Goal: Check status: Check status

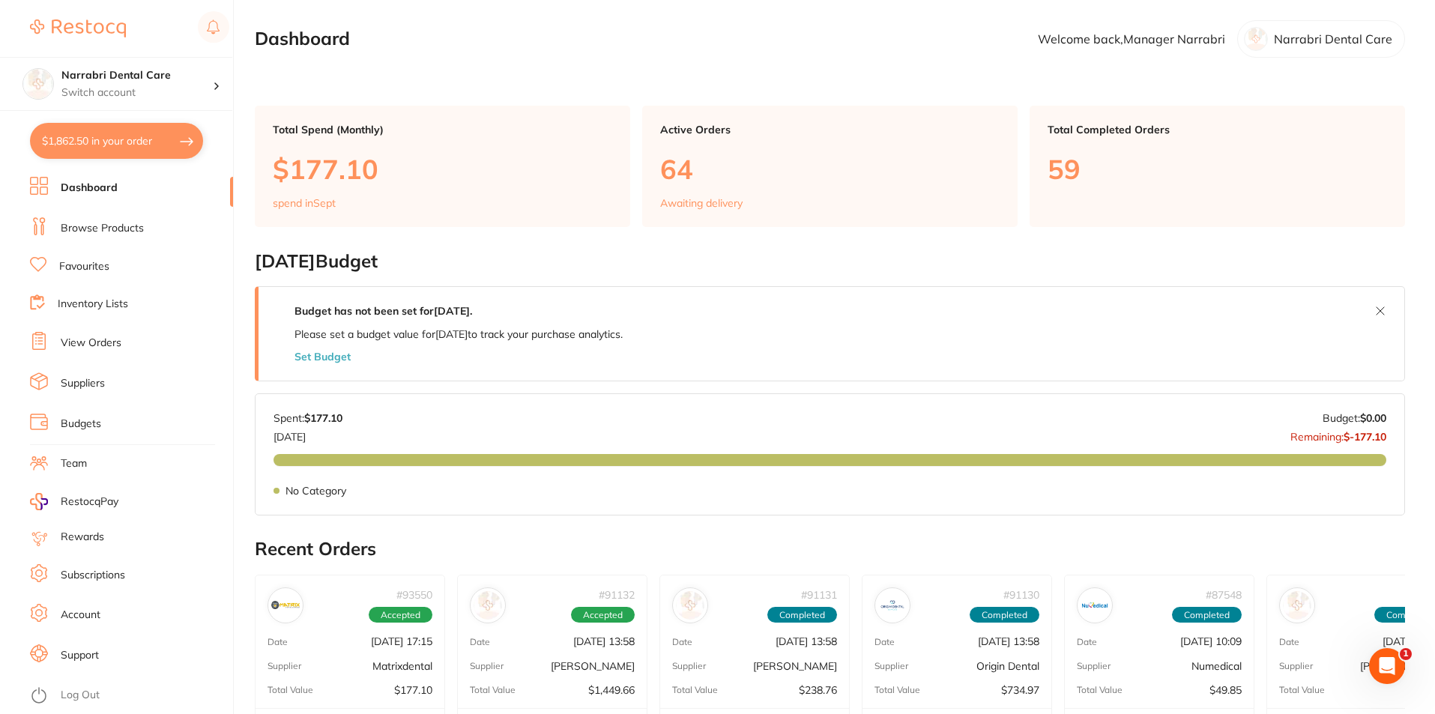
scroll to position [1, 0]
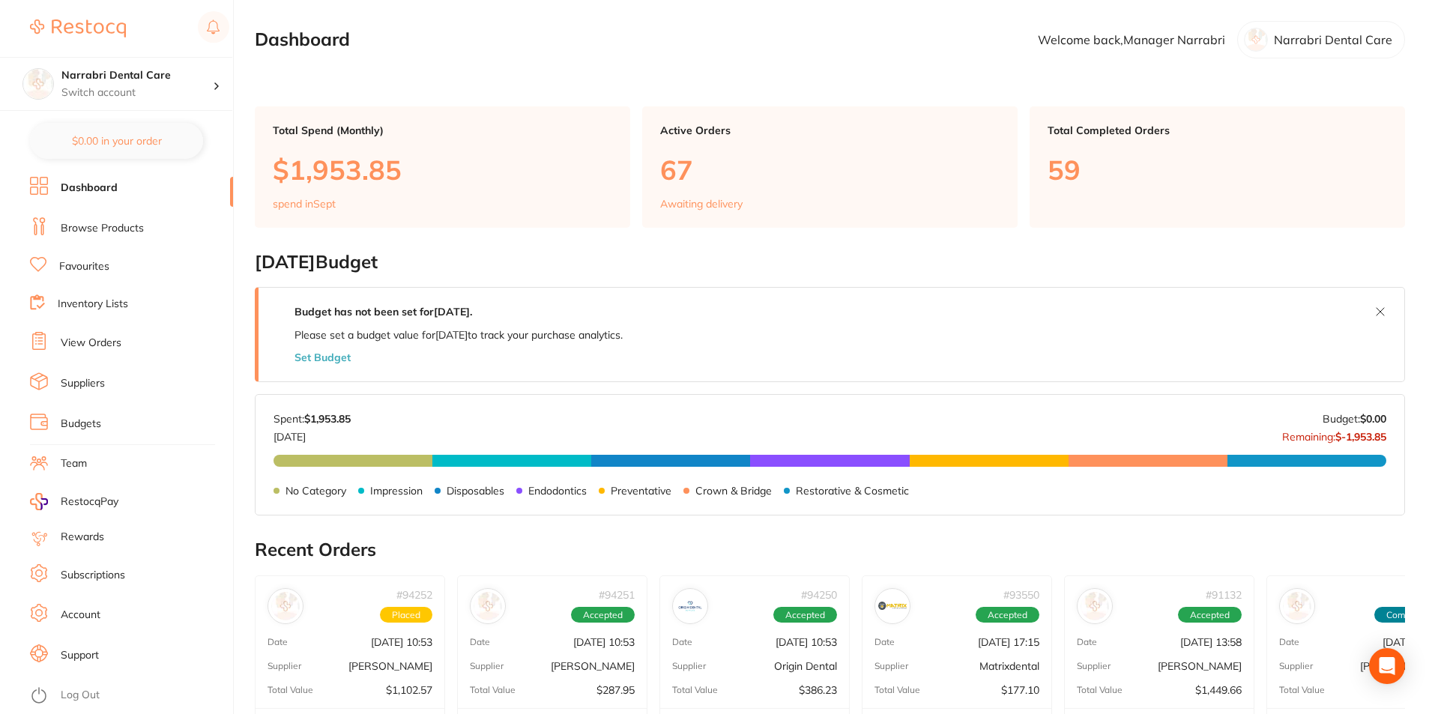
scroll to position [75, 0]
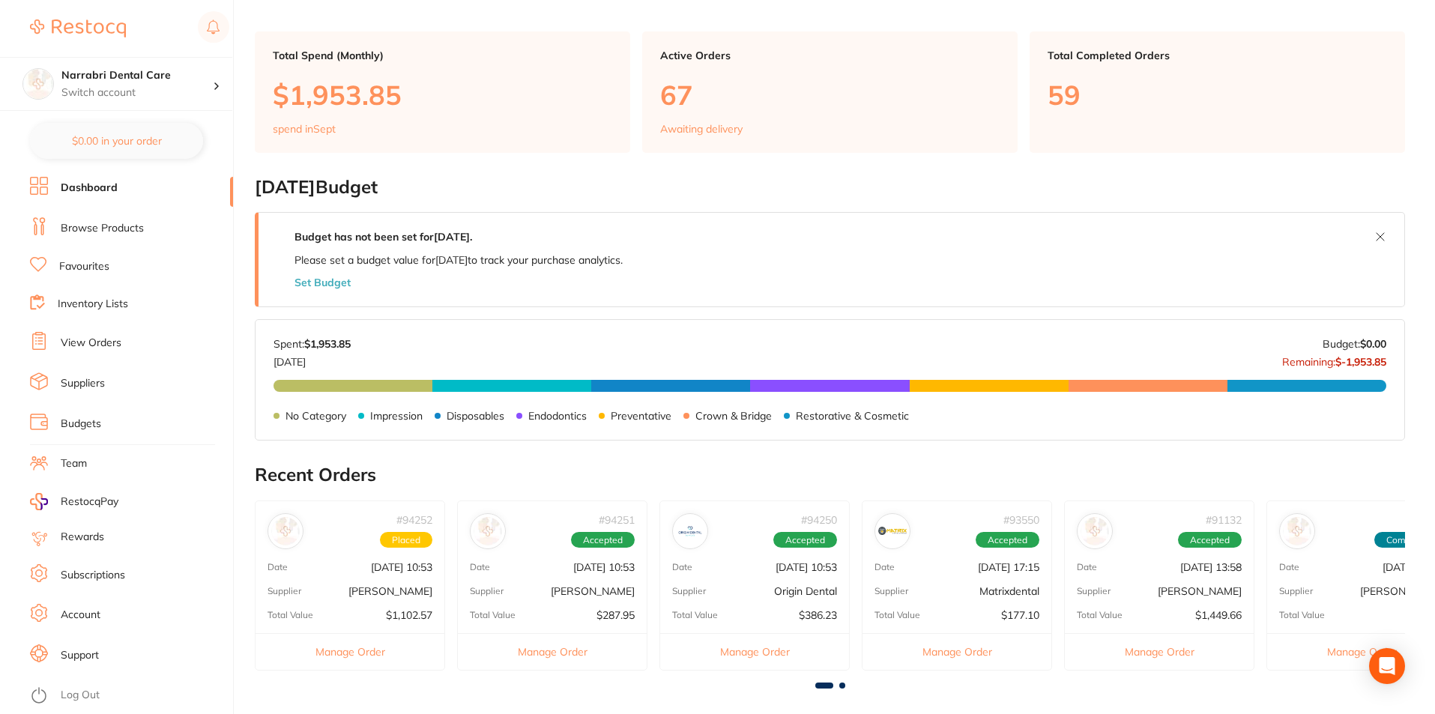
click at [101, 338] on link "View Orders" at bounding box center [91, 343] width 61 height 15
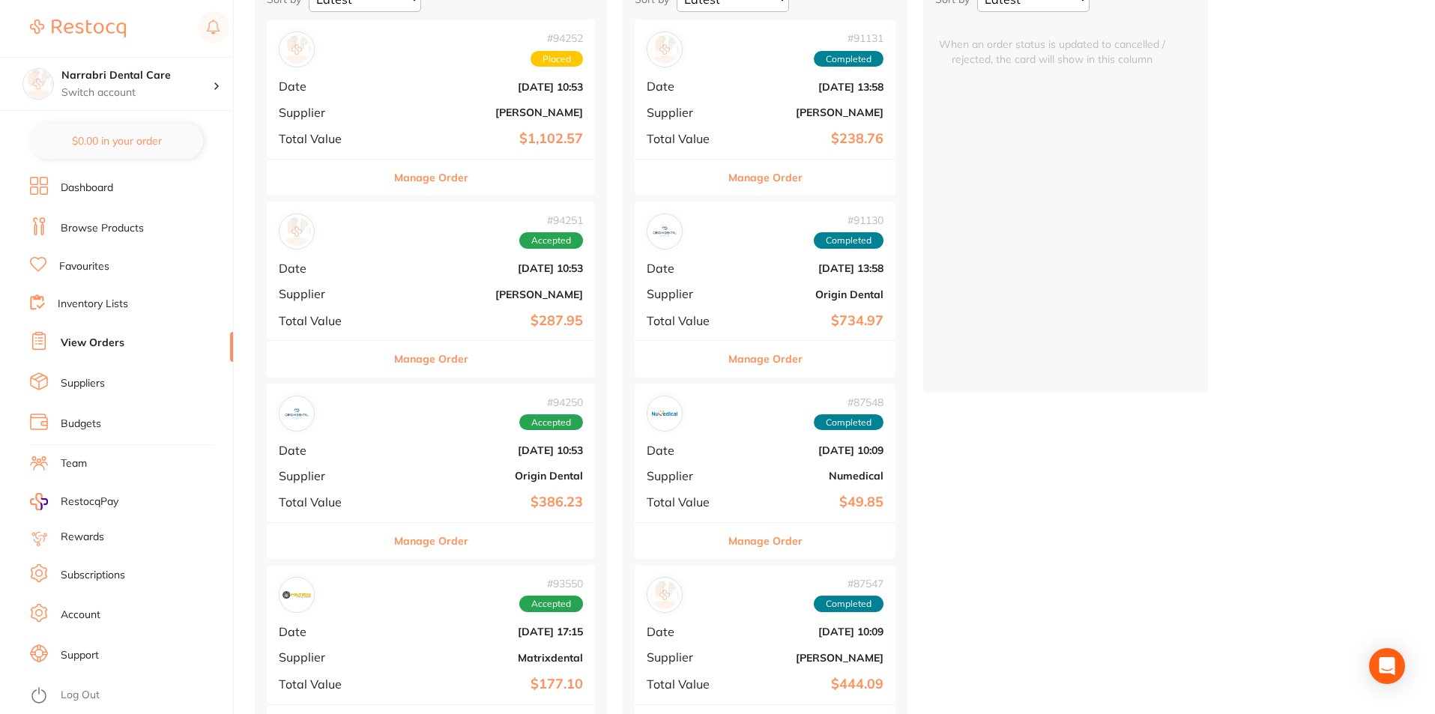
scroll to position [225, 0]
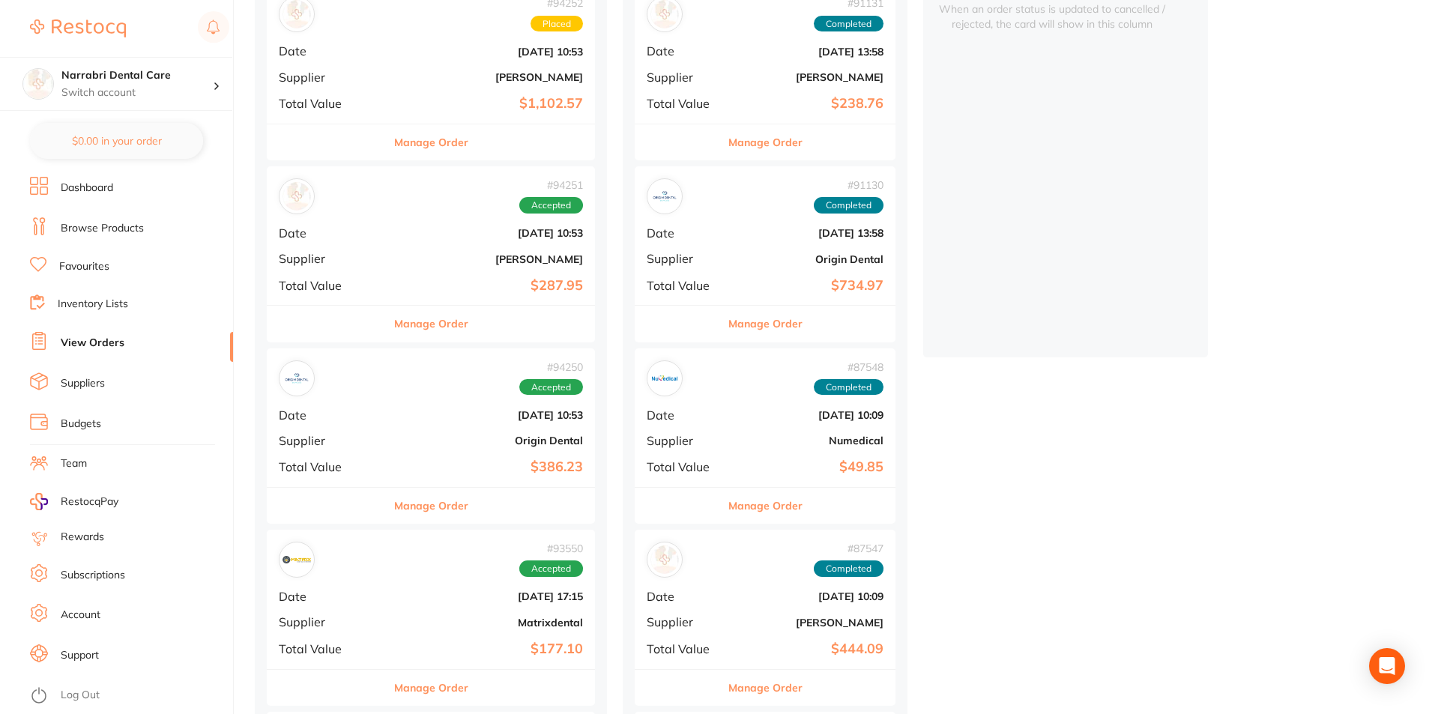
click at [488, 607] on div "# 93550 Accepted Date Sept 11 2025, 17:15 Supplier Matrixdental Total Value $17…" at bounding box center [431, 599] width 328 height 139
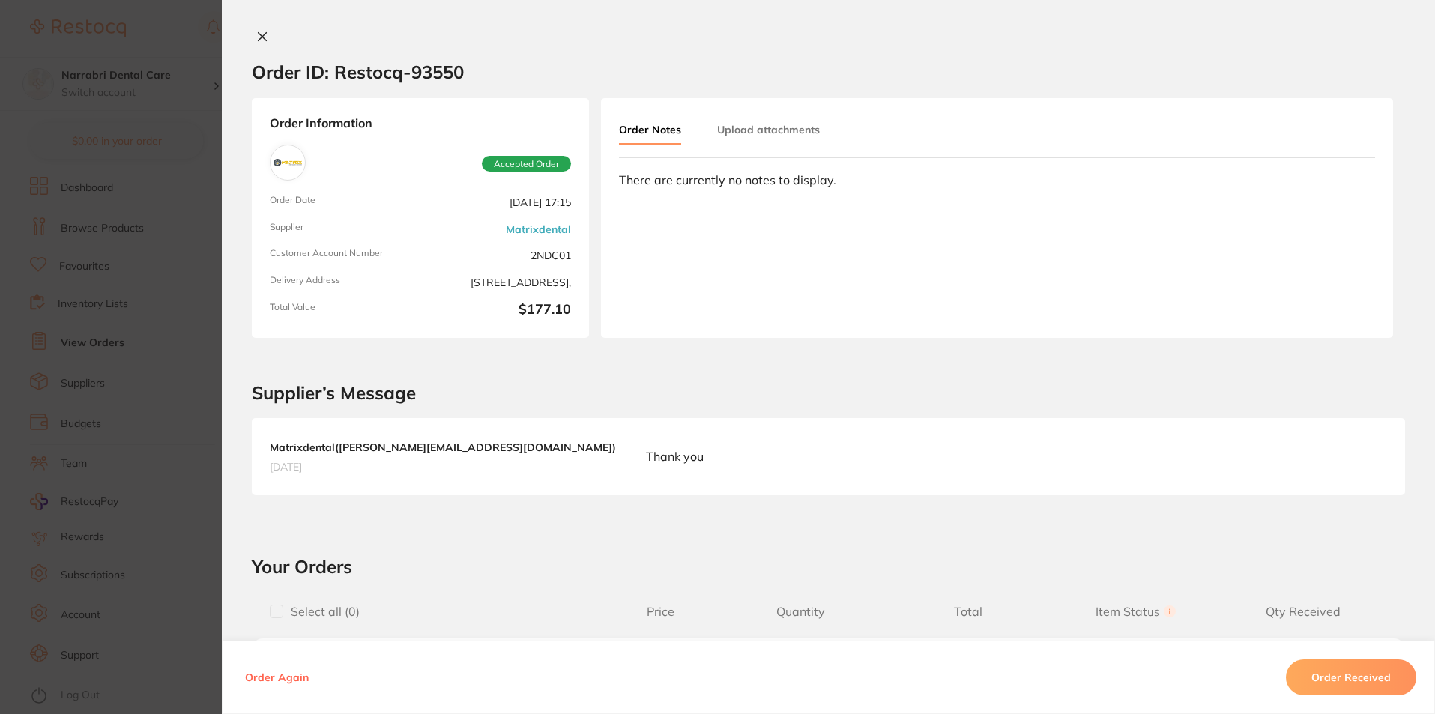
scroll to position [75, 0]
click at [169, 282] on section "Order ID: Restocq- 93550 Order Information Accepted Order Order Date Sept 11 20…" at bounding box center [717, 357] width 1435 height 714
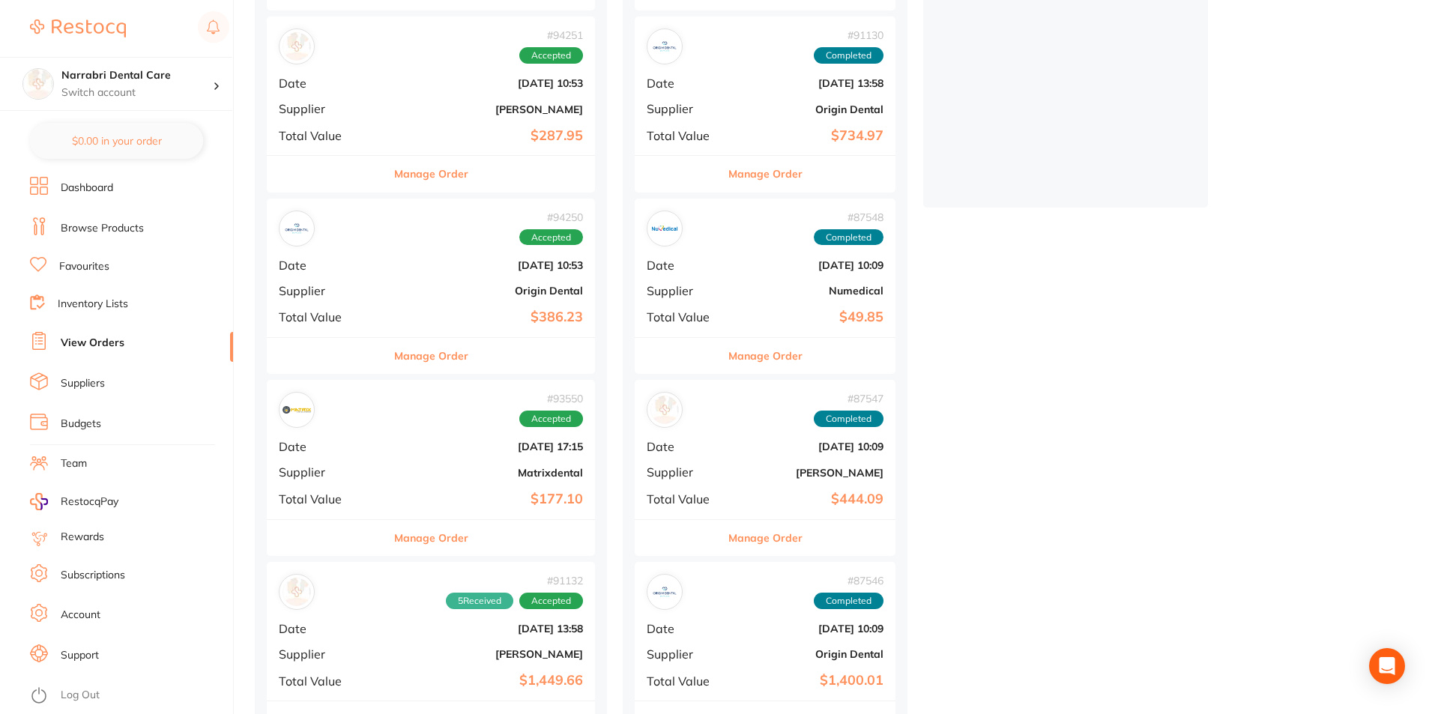
scroll to position [450, 0]
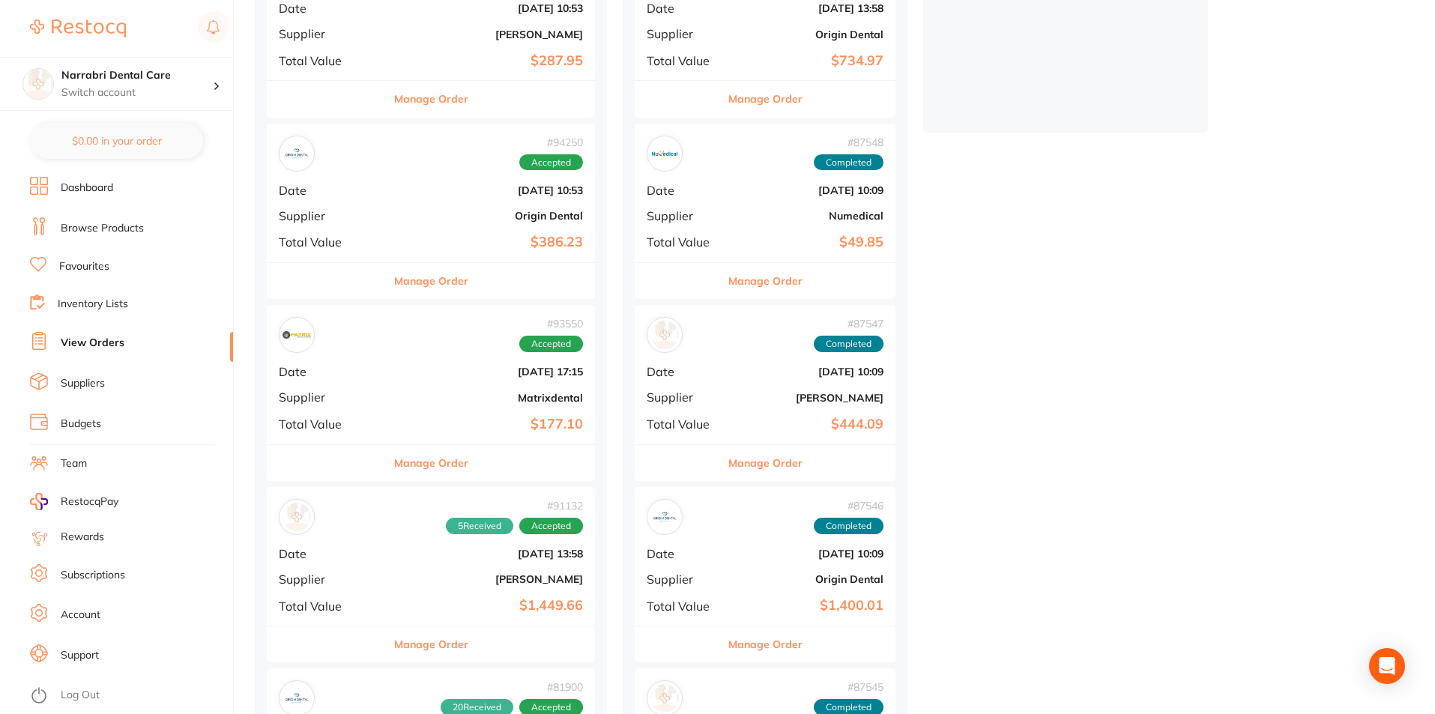
click at [518, 581] on b "[PERSON_NAME]" at bounding box center [485, 579] width 195 height 12
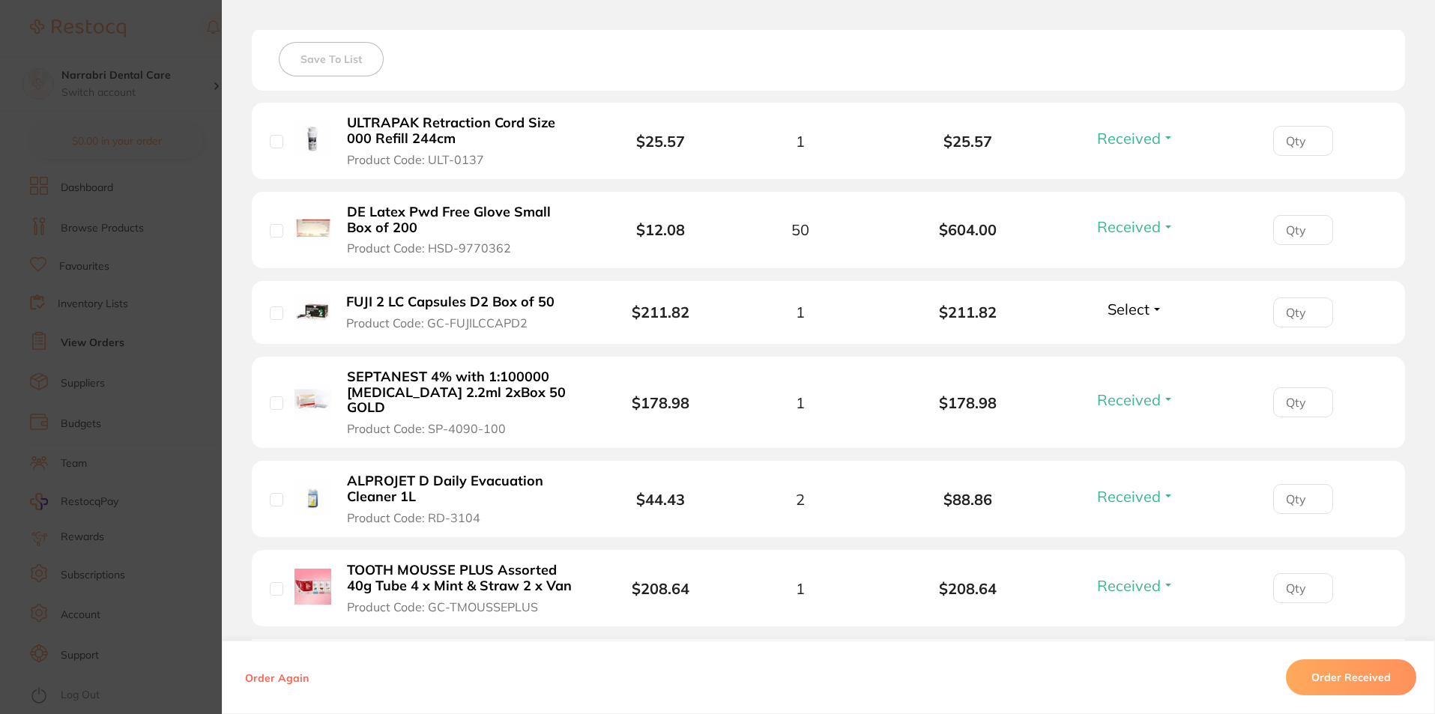
scroll to position [450, 0]
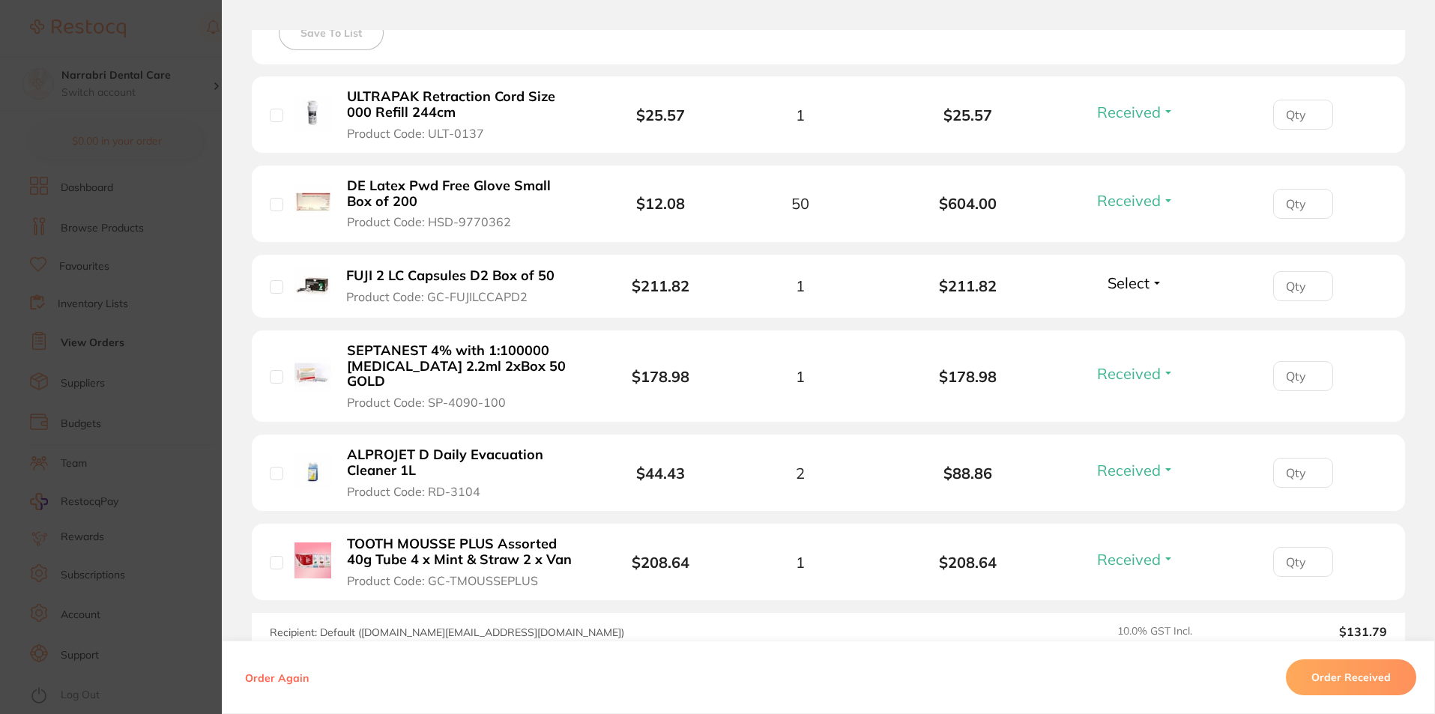
click at [1109, 277] on span "Select" at bounding box center [1128, 282] width 42 height 19
click at [601, 235] on li "DE Latex Pwd Free Glove Small Box of 200 Product Code: HSD-9770362 $12.08 50 $6…" at bounding box center [828, 204] width 1153 height 77
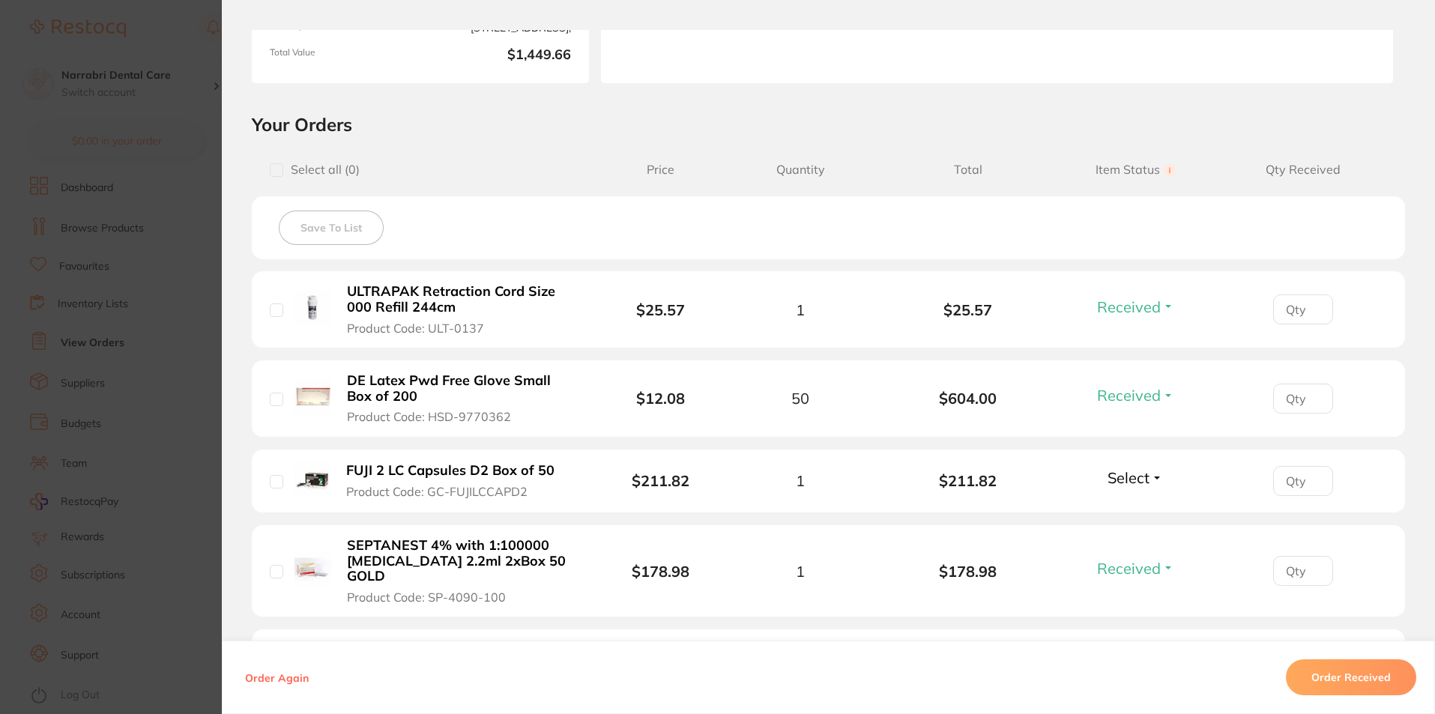
scroll to position [252, 0]
click at [153, 343] on section "Order ID: Restocq- 91132 Order Information 5 Received Accepted Order Order Date…" at bounding box center [717, 357] width 1435 height 714
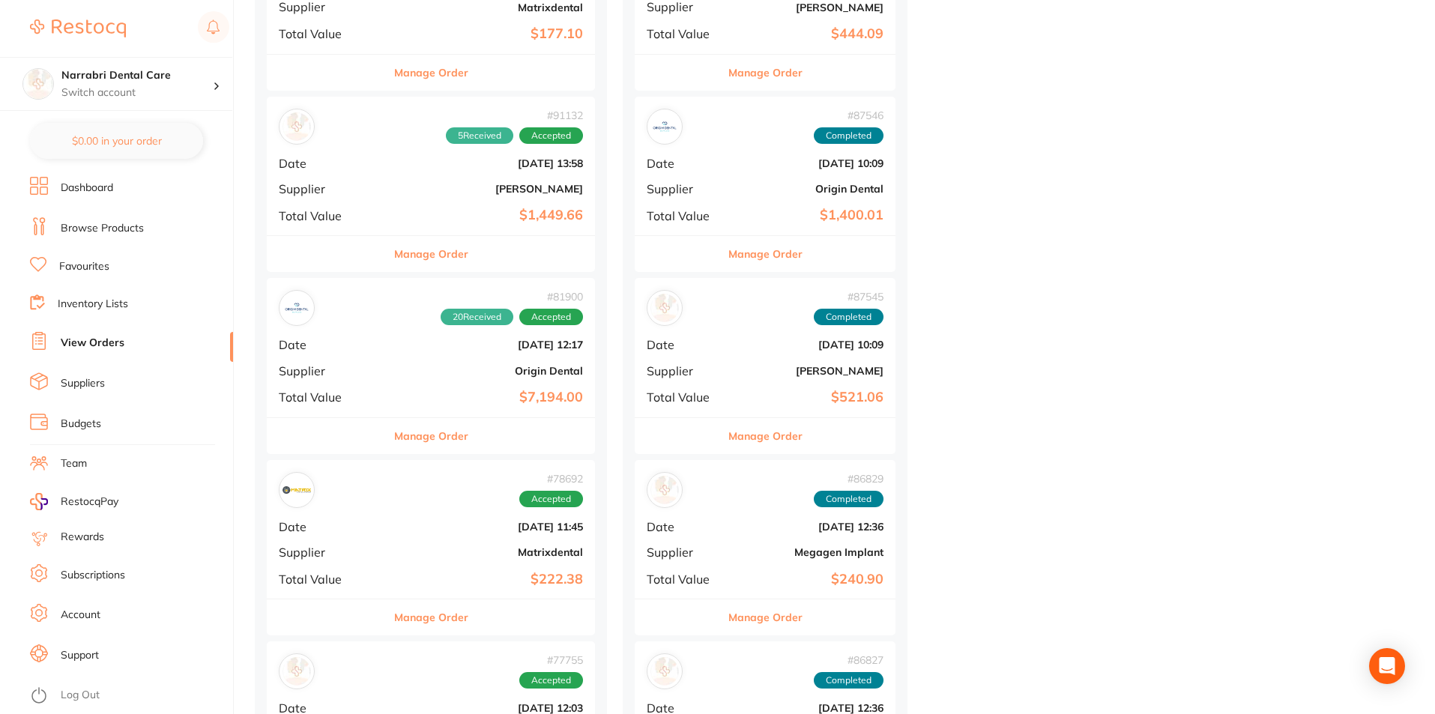
scroll to position [899, 0]
